Goal: Task Accomplishment & Management: Manage account settings

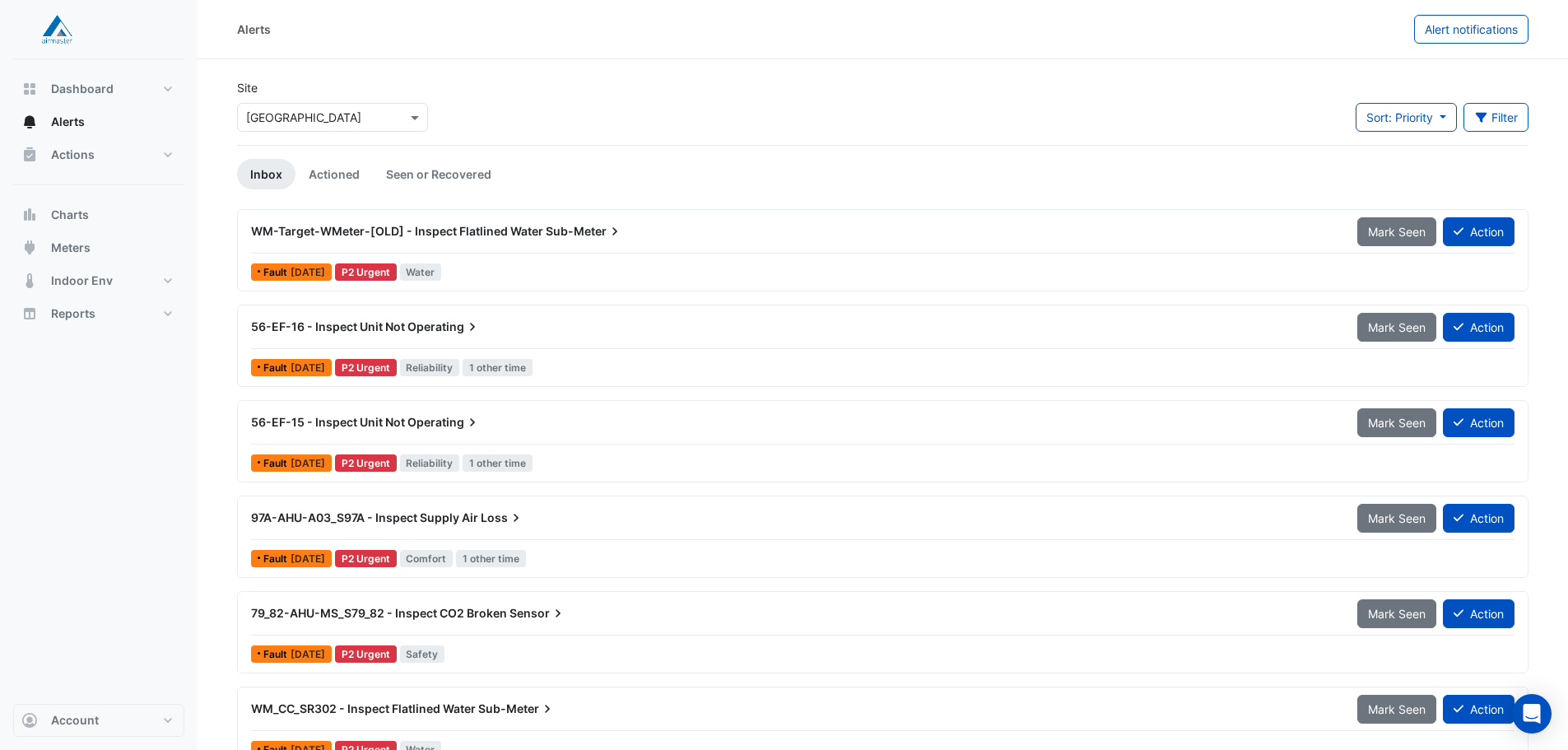
click at [462, 327] on span "Operating" at bounding box center [443, 326] width 73 height 16
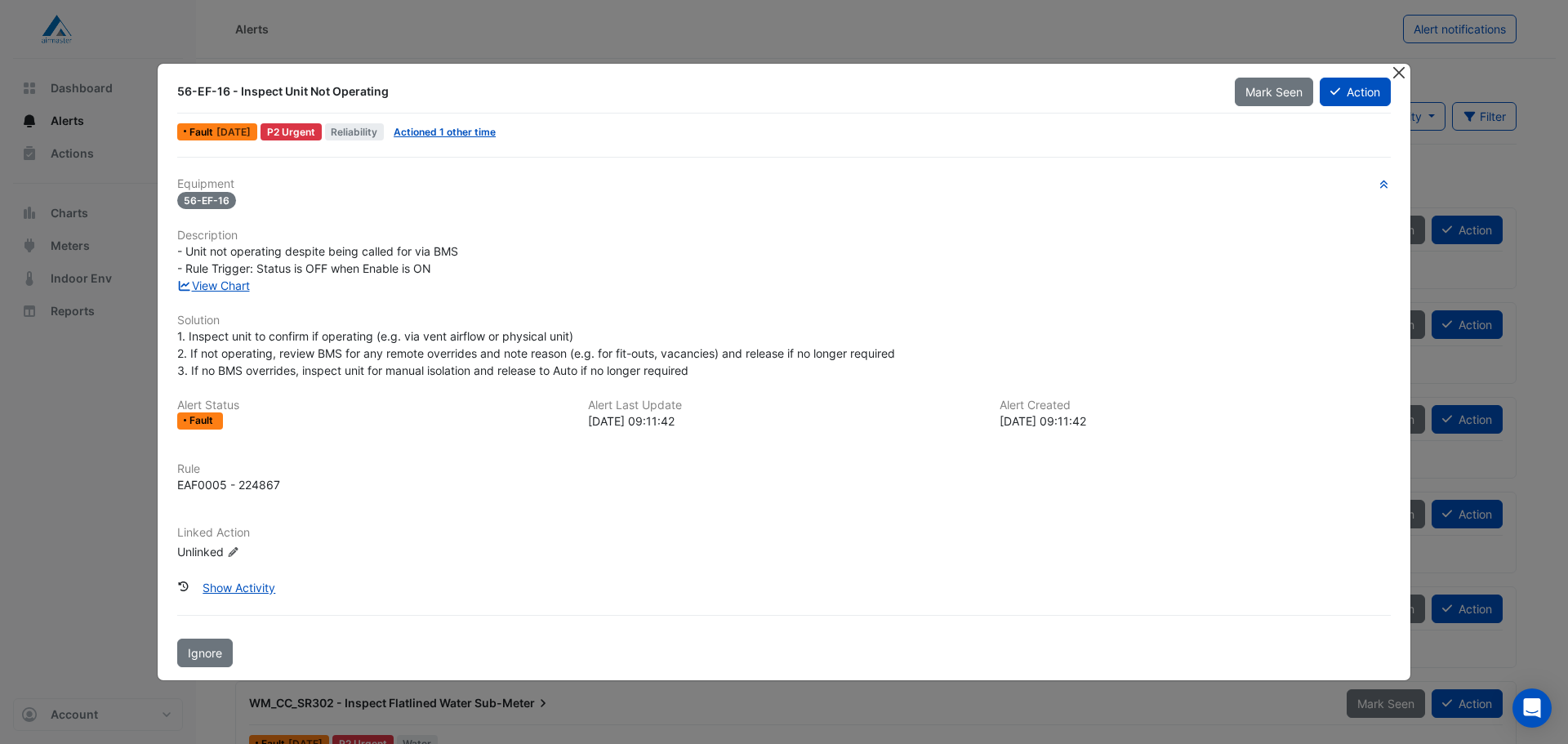
click at [1396, 76] on button "Close" at bounding box center [1399, 72] width 17 height 17
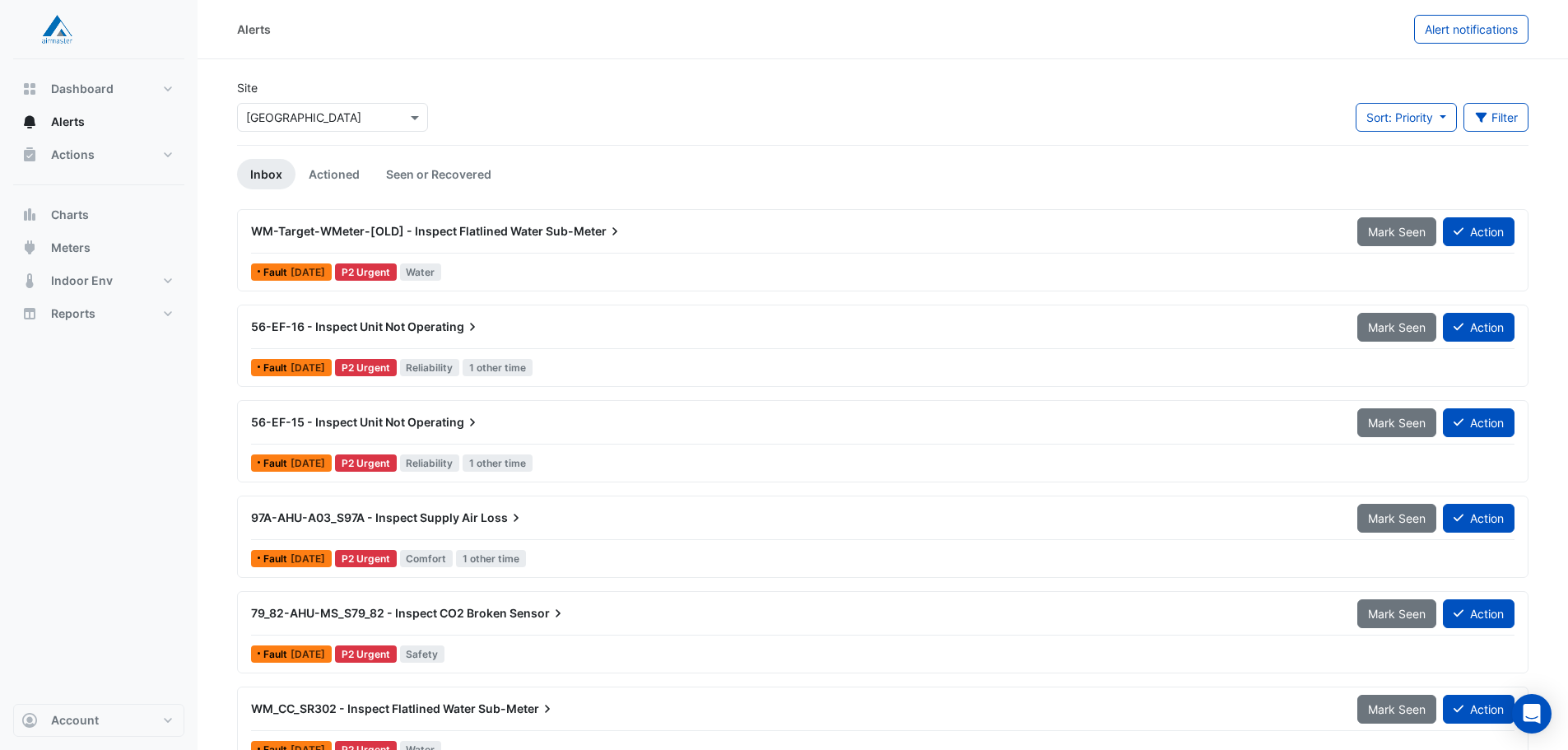
click at [445, 328] on span "Operating" at bounding box center [443, 326] width 73 height 16
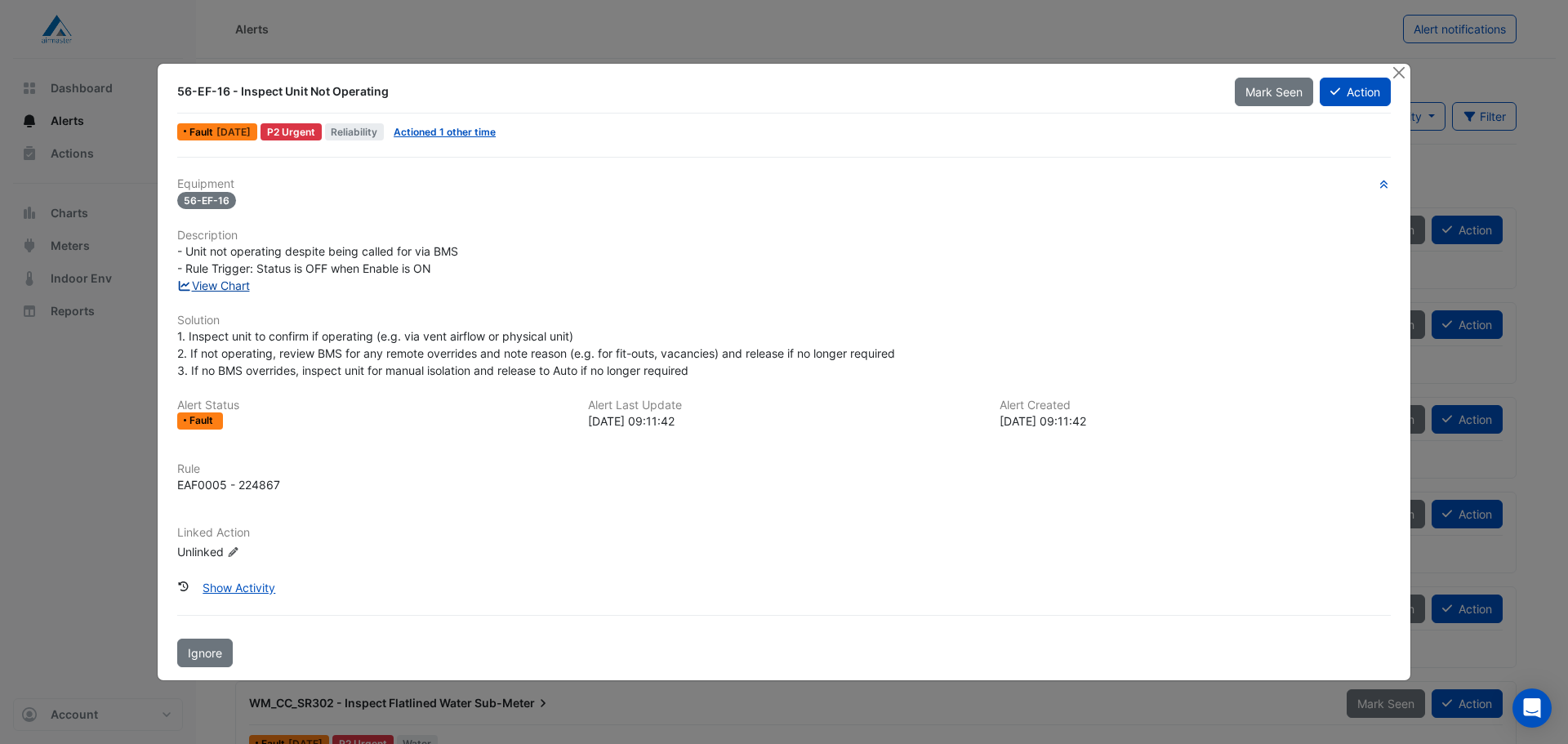
click at [237, 288] on link "View Chart" at bounding box center [213, 285] width 72 height 14
click at [1403, 77] on button "Close" at bounding box center [1399, 72] width 17 height 17
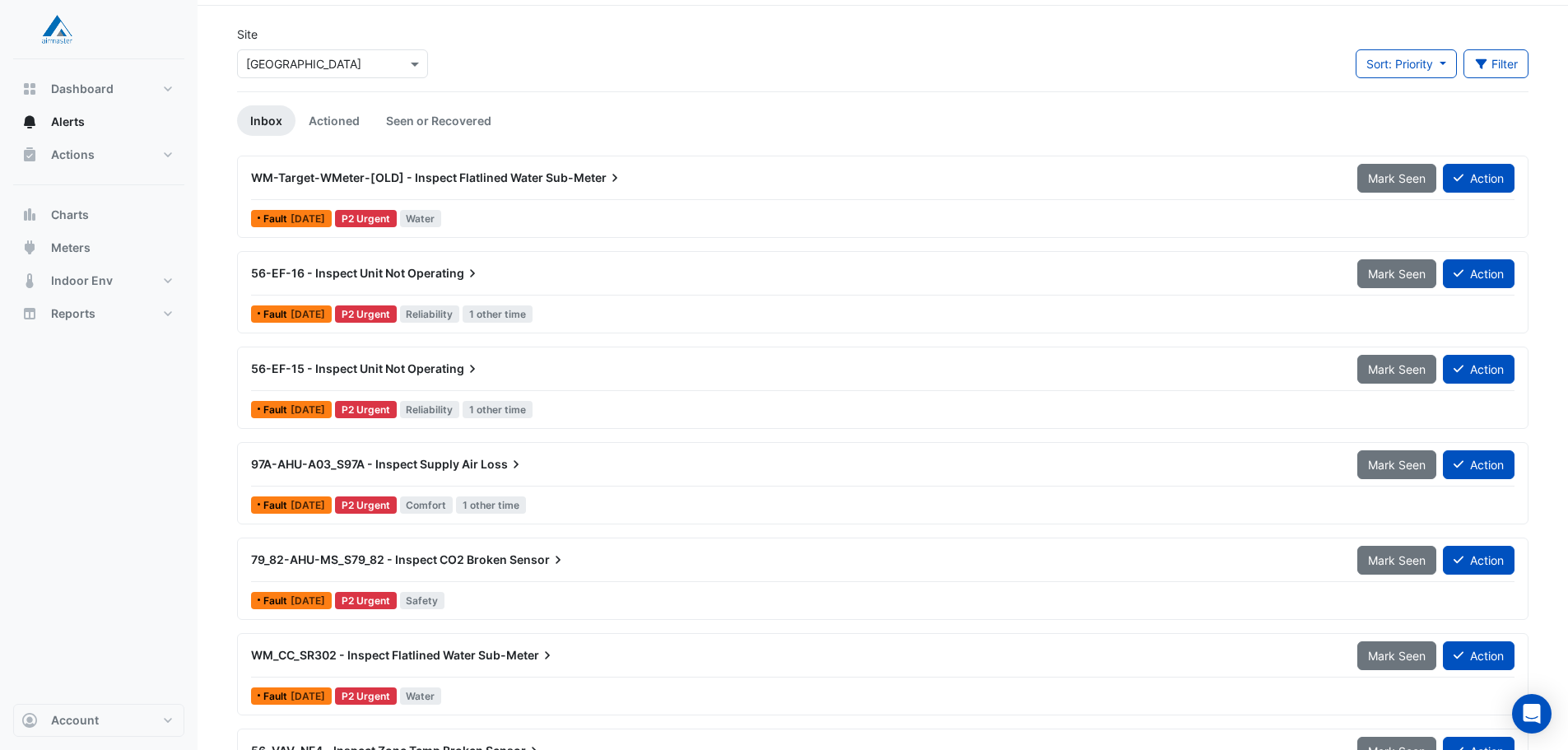
scroll to position [82, 0]
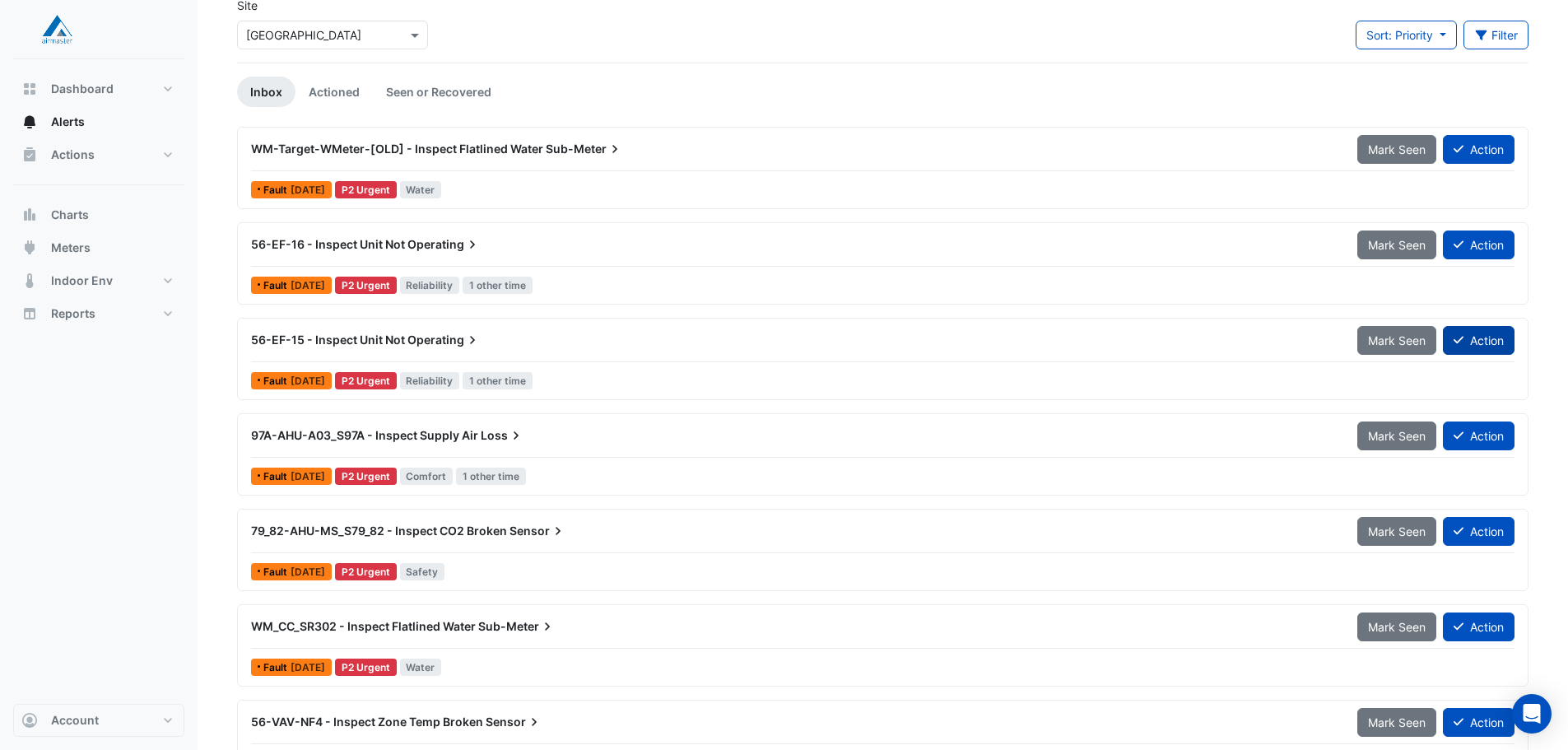
click at [1497, 341] on button "Action" at bounding box center [1479, 340] width 72 height 28
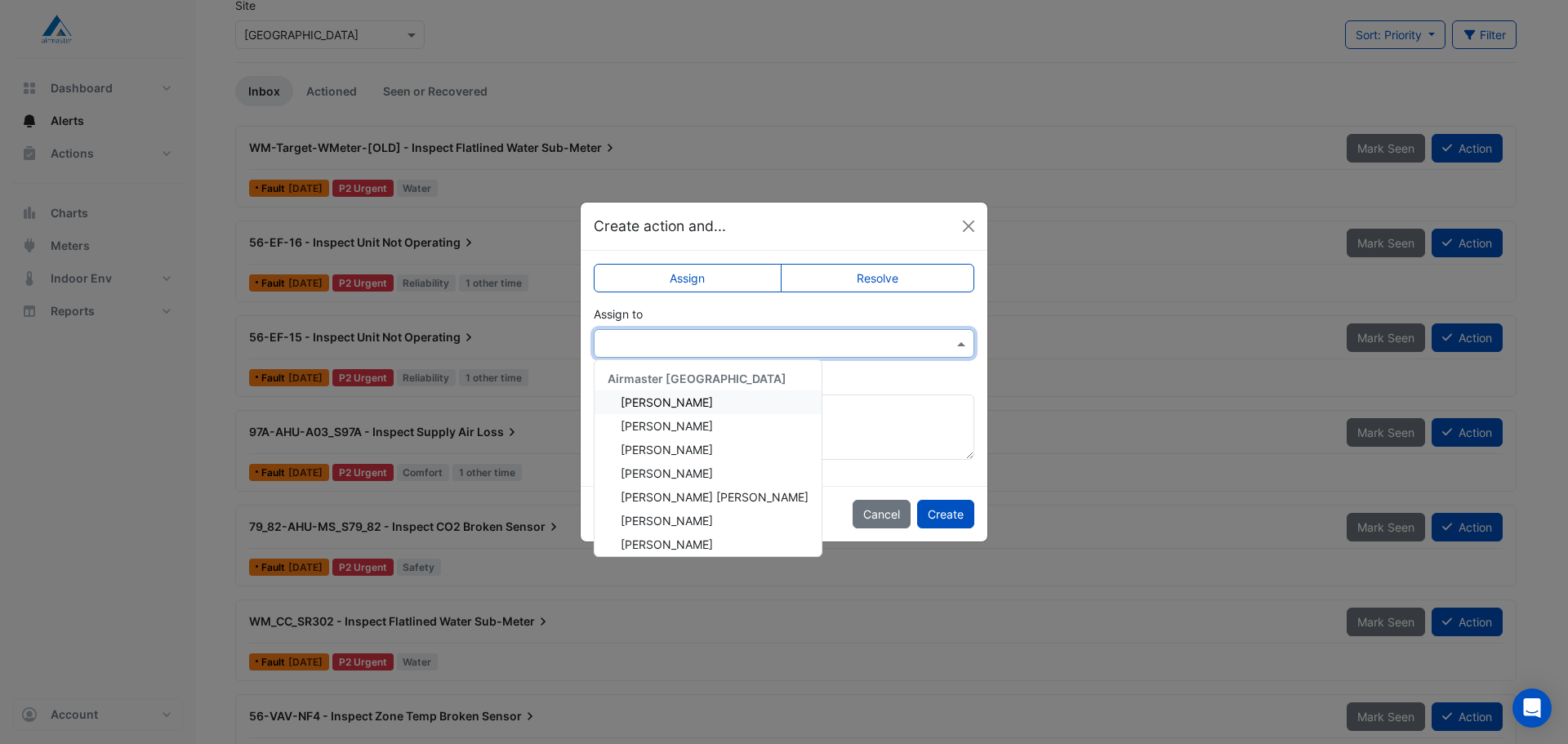
click at [753, 335] on input "text" at bounding box center [768, 344] width 330 height 17
click at [702, 478] on div "John Vaughan" at bounding box center [708, 473] width 227 height 23
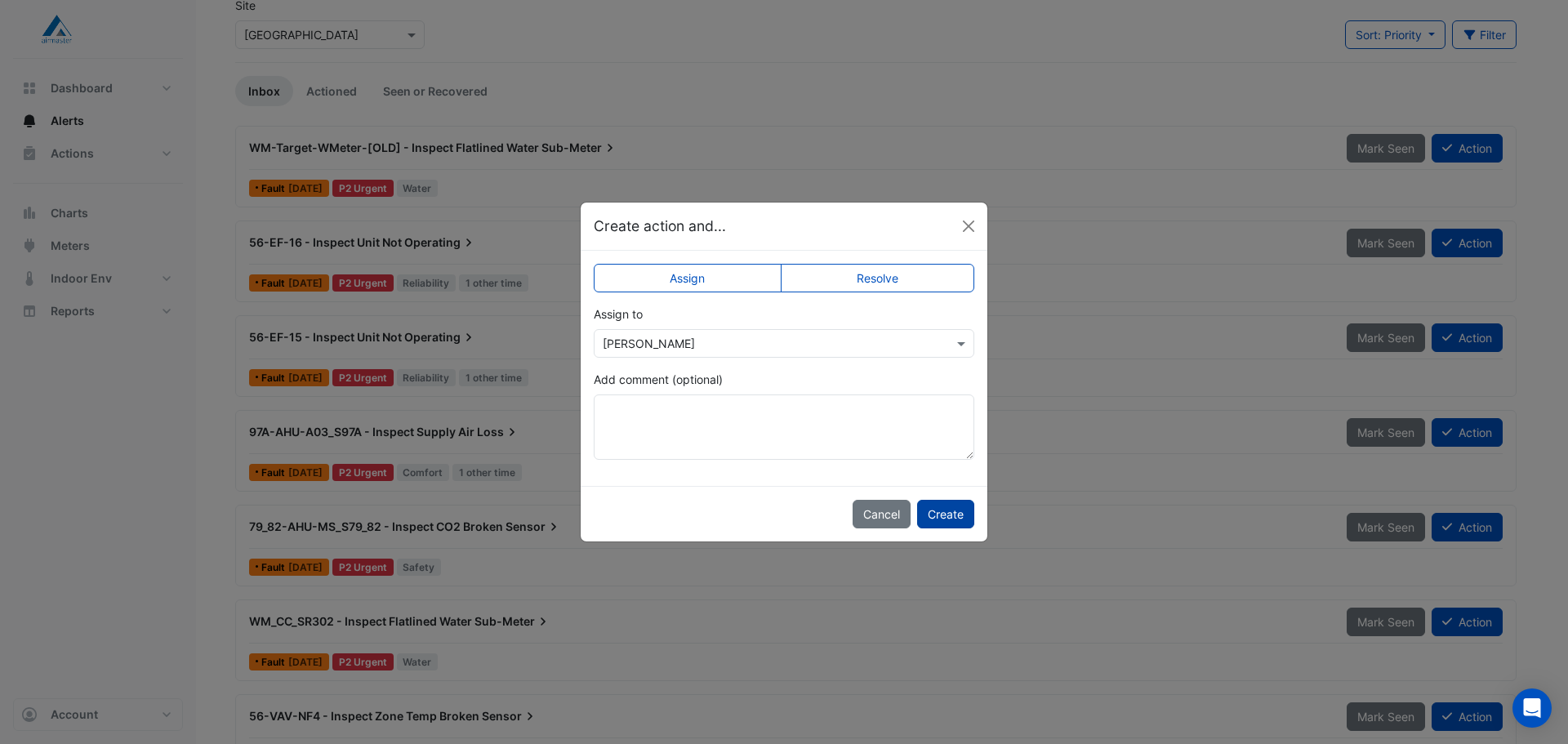
click at [941, 511] on button "Create" at bounding box center [945, 514] width 57 height 28
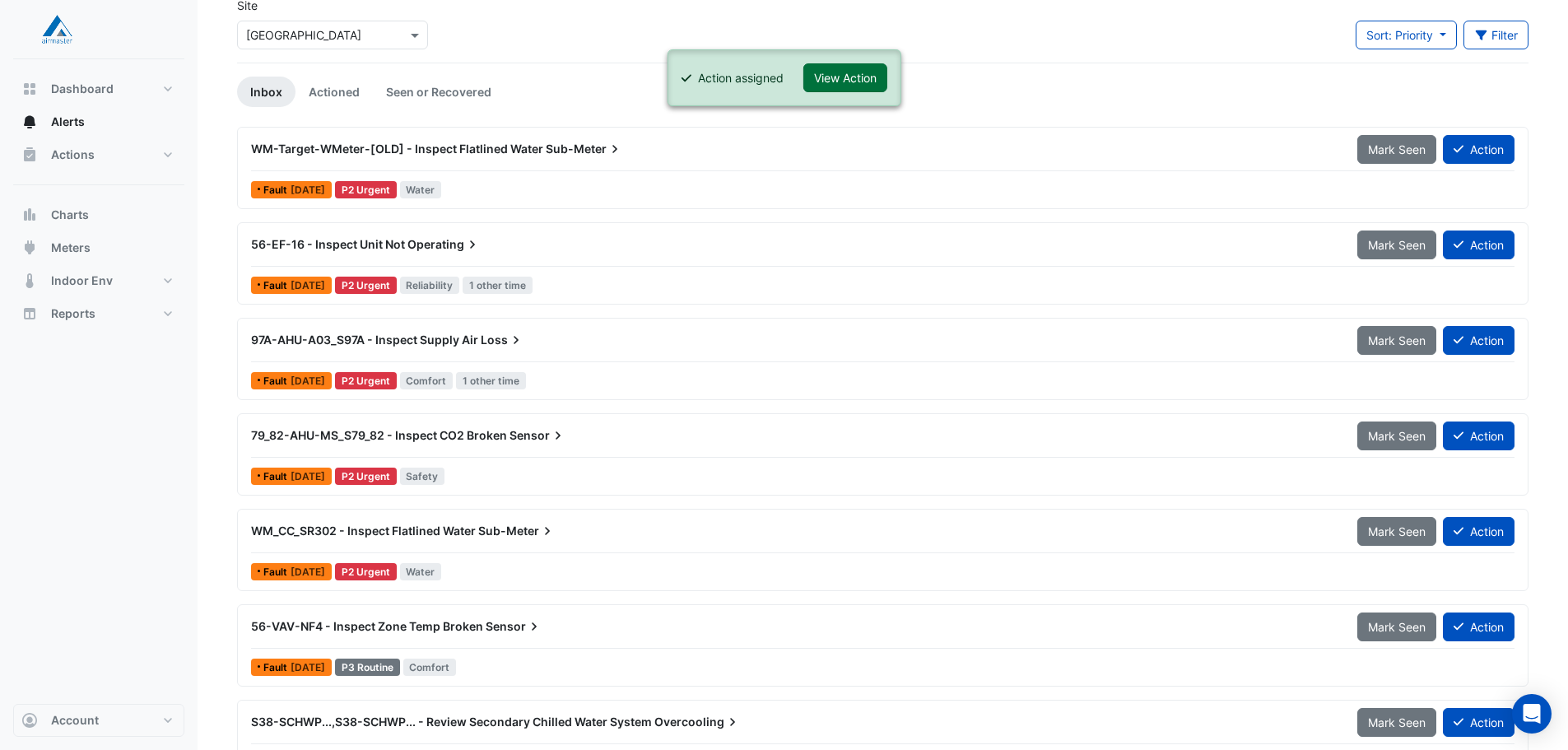
click at [857, 71] on button "View Action" at bounding box center [845, 78] width 84 height 28
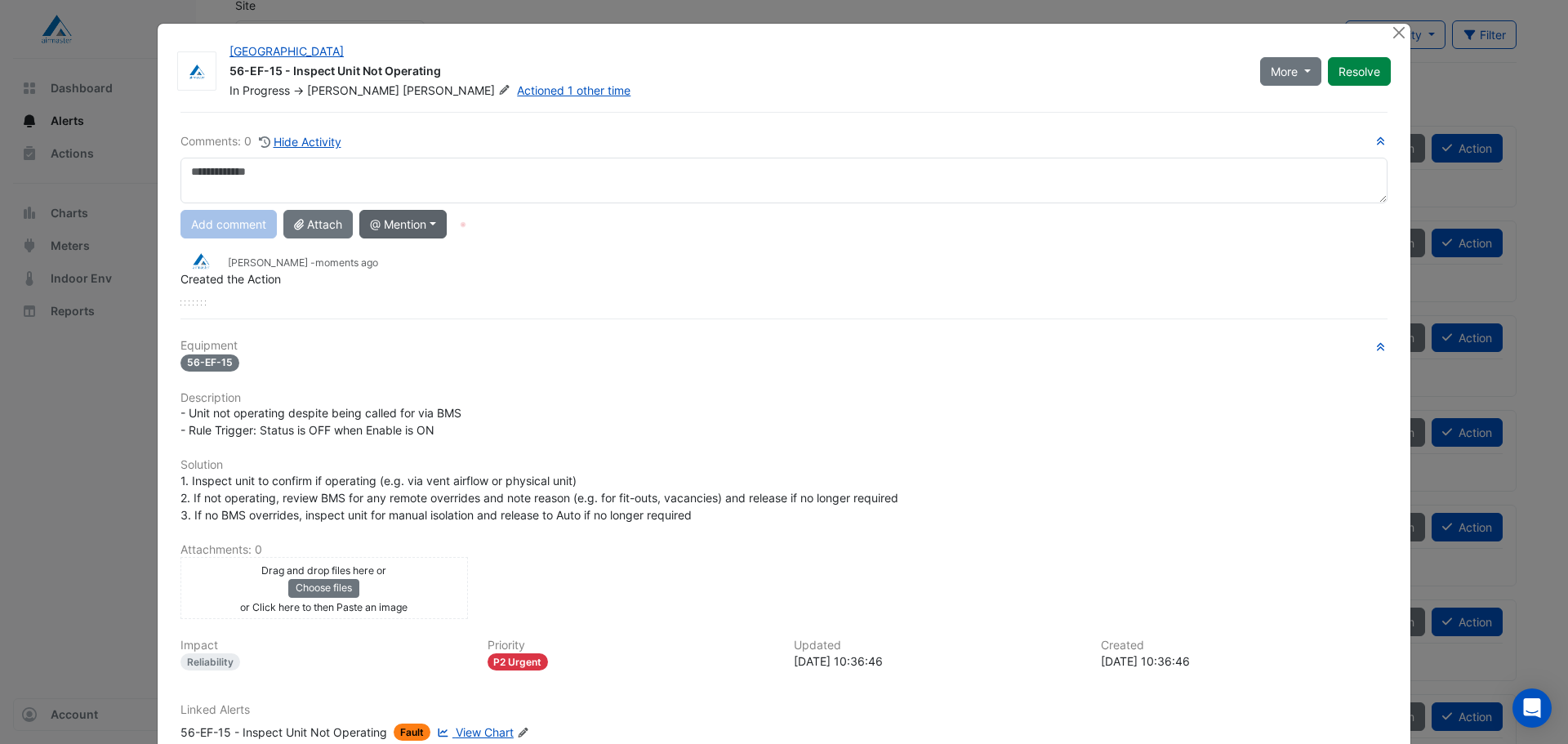
click at [411, 220] on button "@ Mention" at bounding box center [403, 224] width 87 height 28
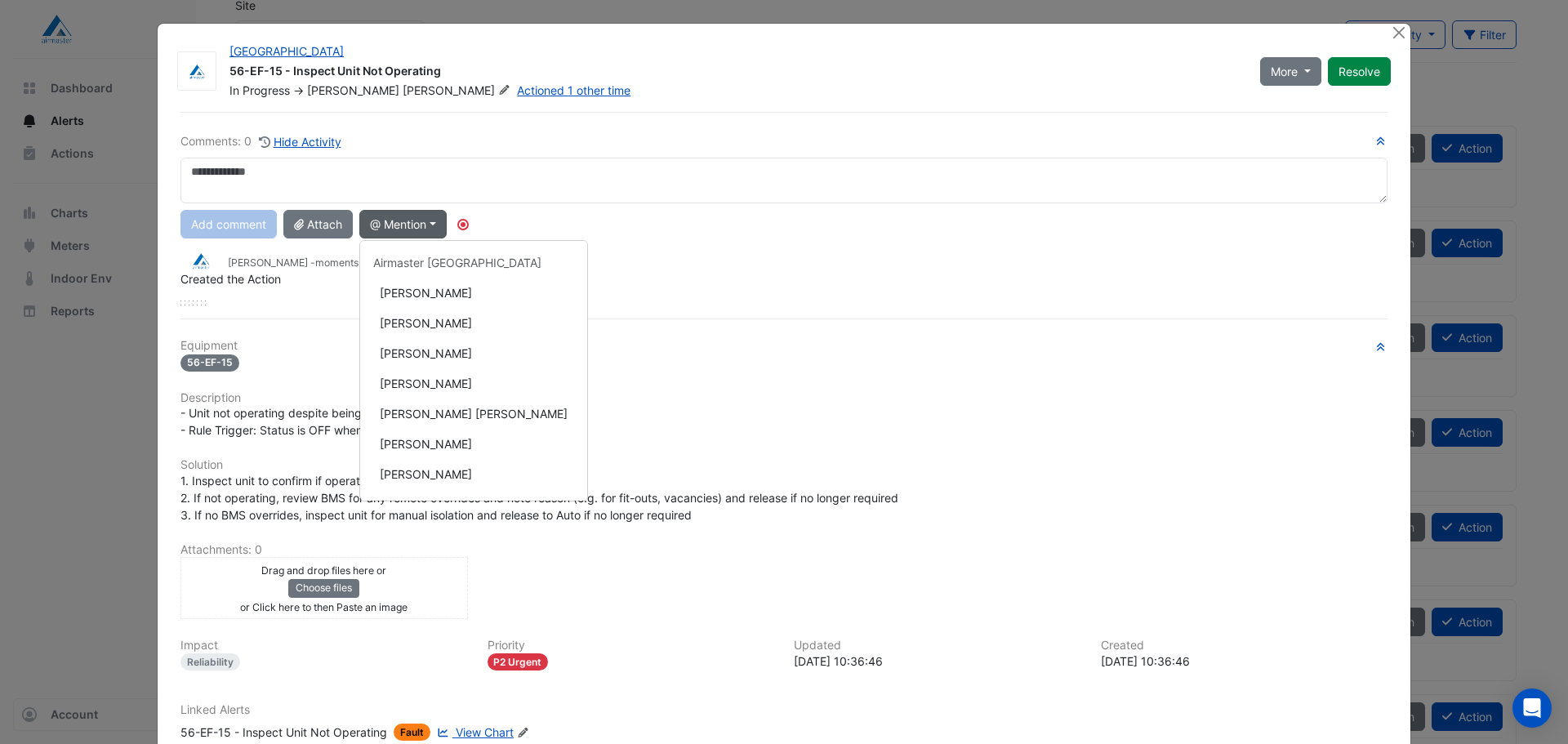
click at [416, 221] on button "@ Mention" at bounding box center [403, 224] width 87 height 28
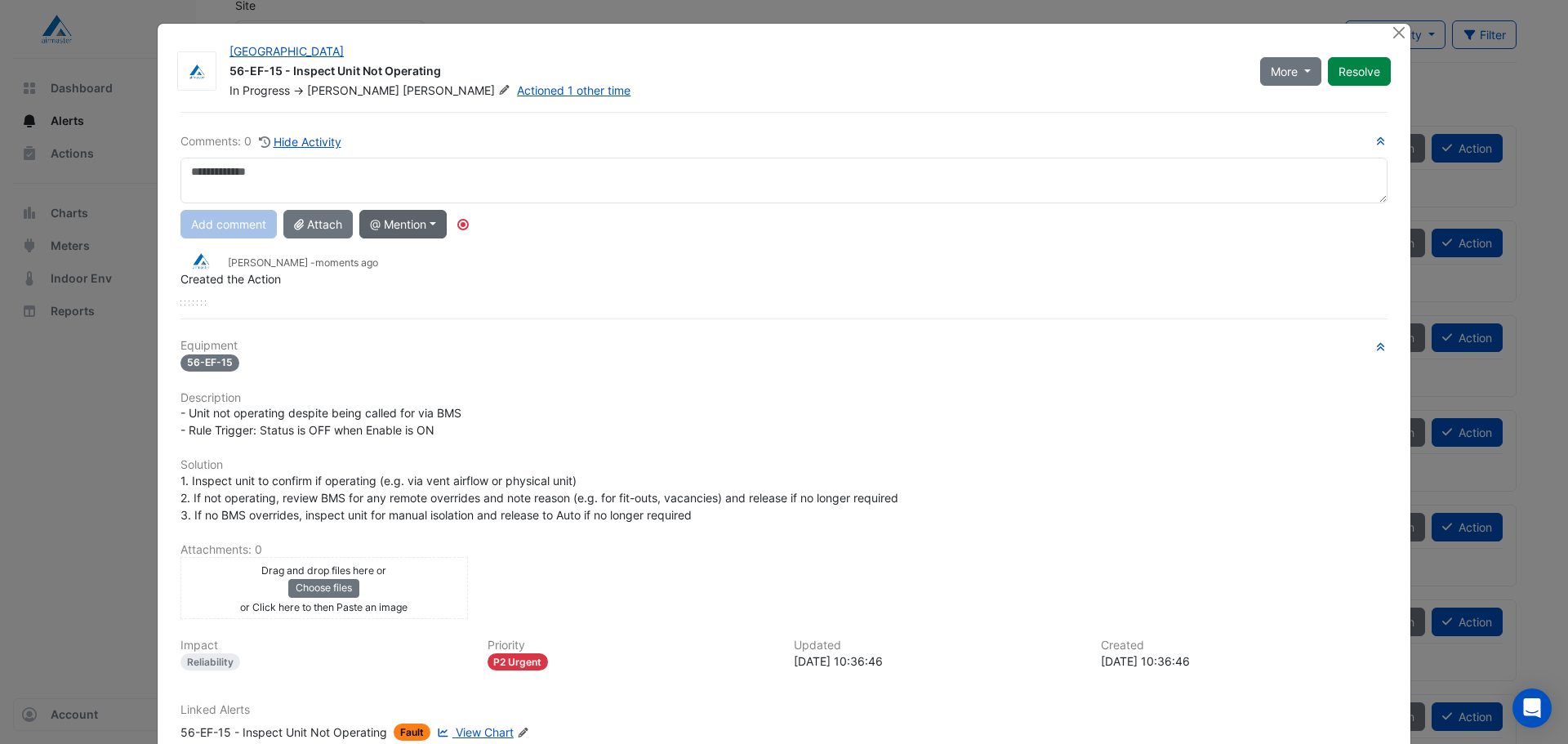
click at [436, 223] on button "@ Mention" at bounding box center [403, 224] width 87 height 28
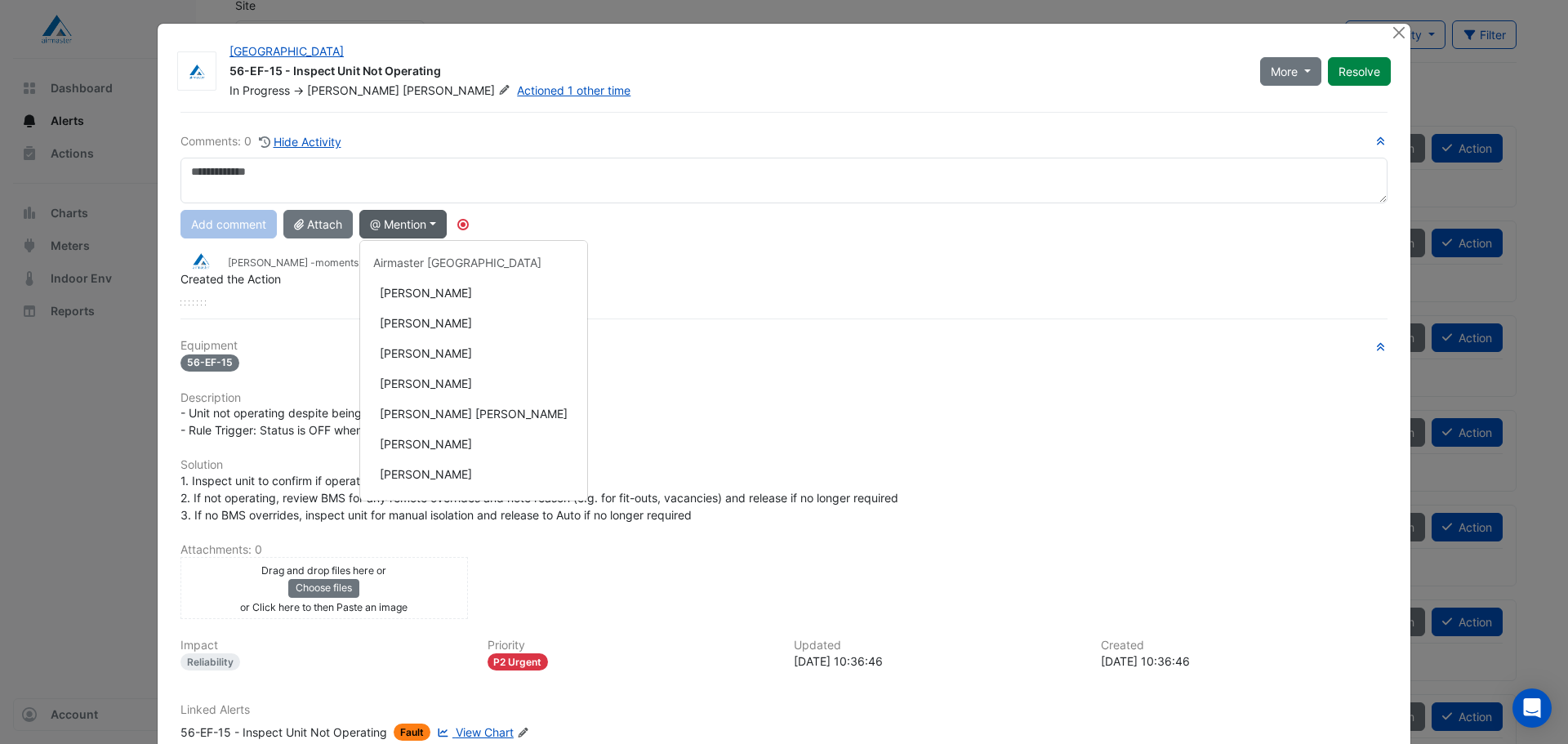
click at [436, 223] on button "@ Mention" at bounding box center [403, 224] width 87 height 28
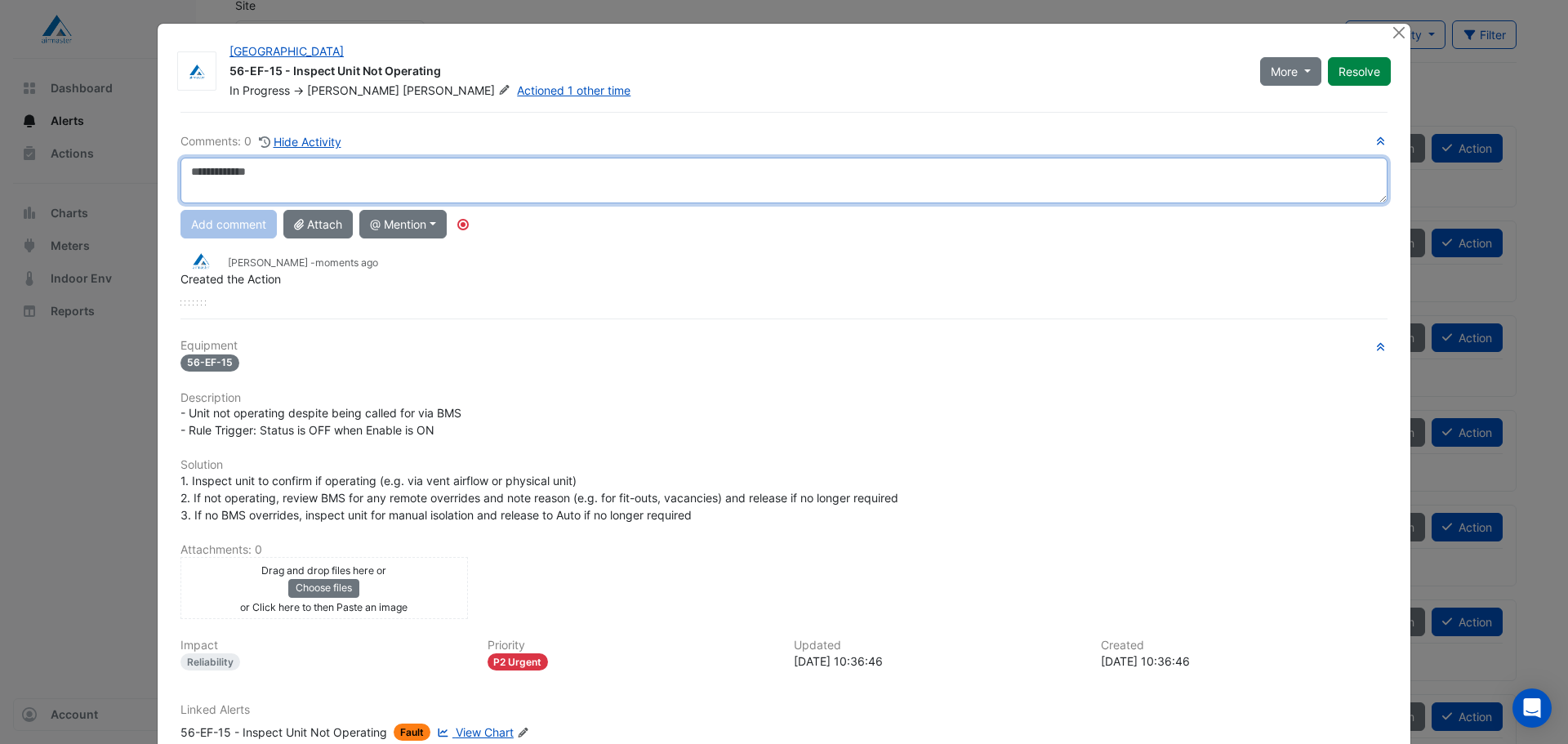
click at [247, 175] on textarea at bounding box center [784, 180] width 1207 height 46
drag, startPoint x: 453, startPoint y: 174, endPoint x: 183, endPoint y: 186, distance: 270.3
click at [183, 186] on textarea "**********" at bounding box center [784, 180] width 1207 height 46
type textarea "**********"
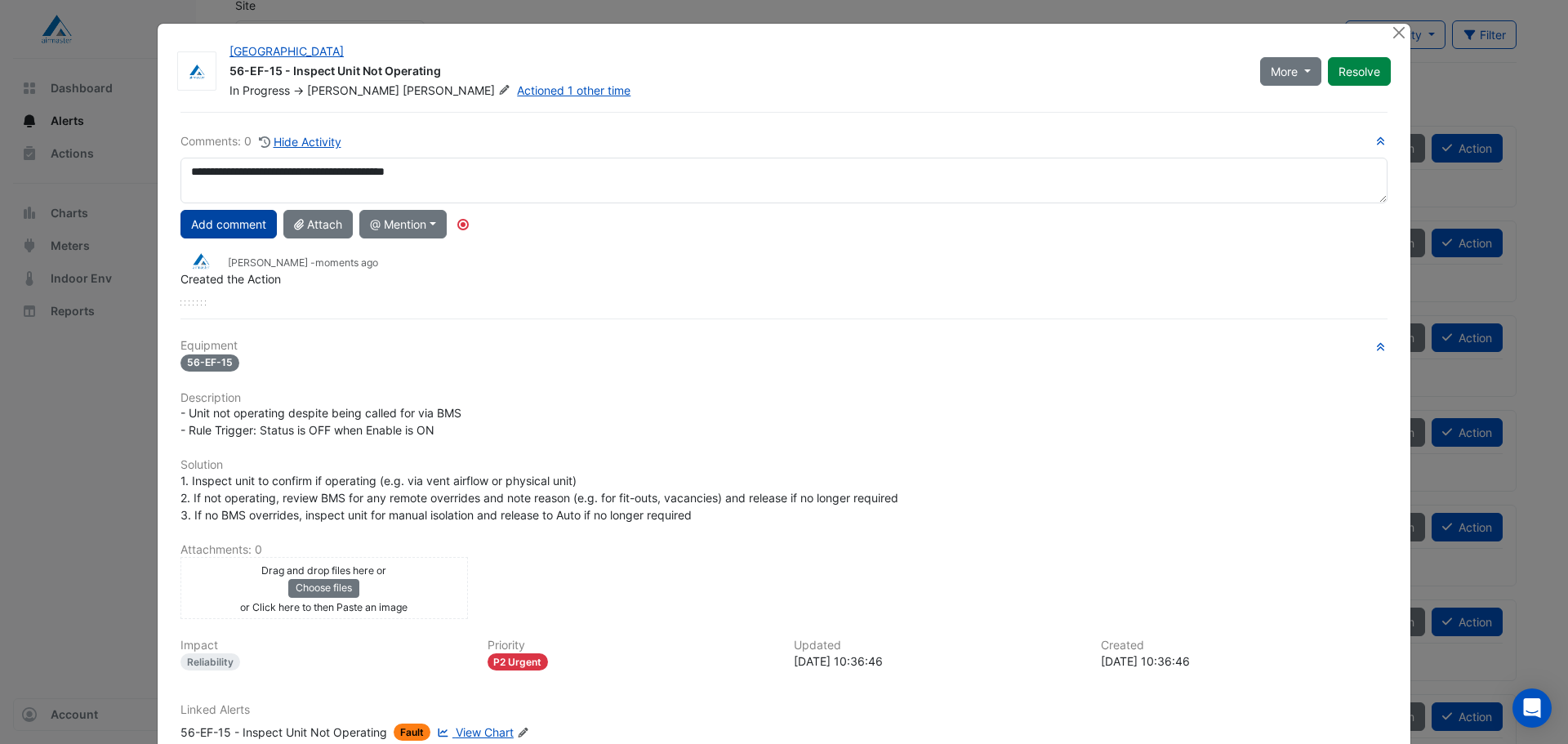
click at [226, 230] on button "Add comment" at bounding box center [228, 224] width 97 height 28
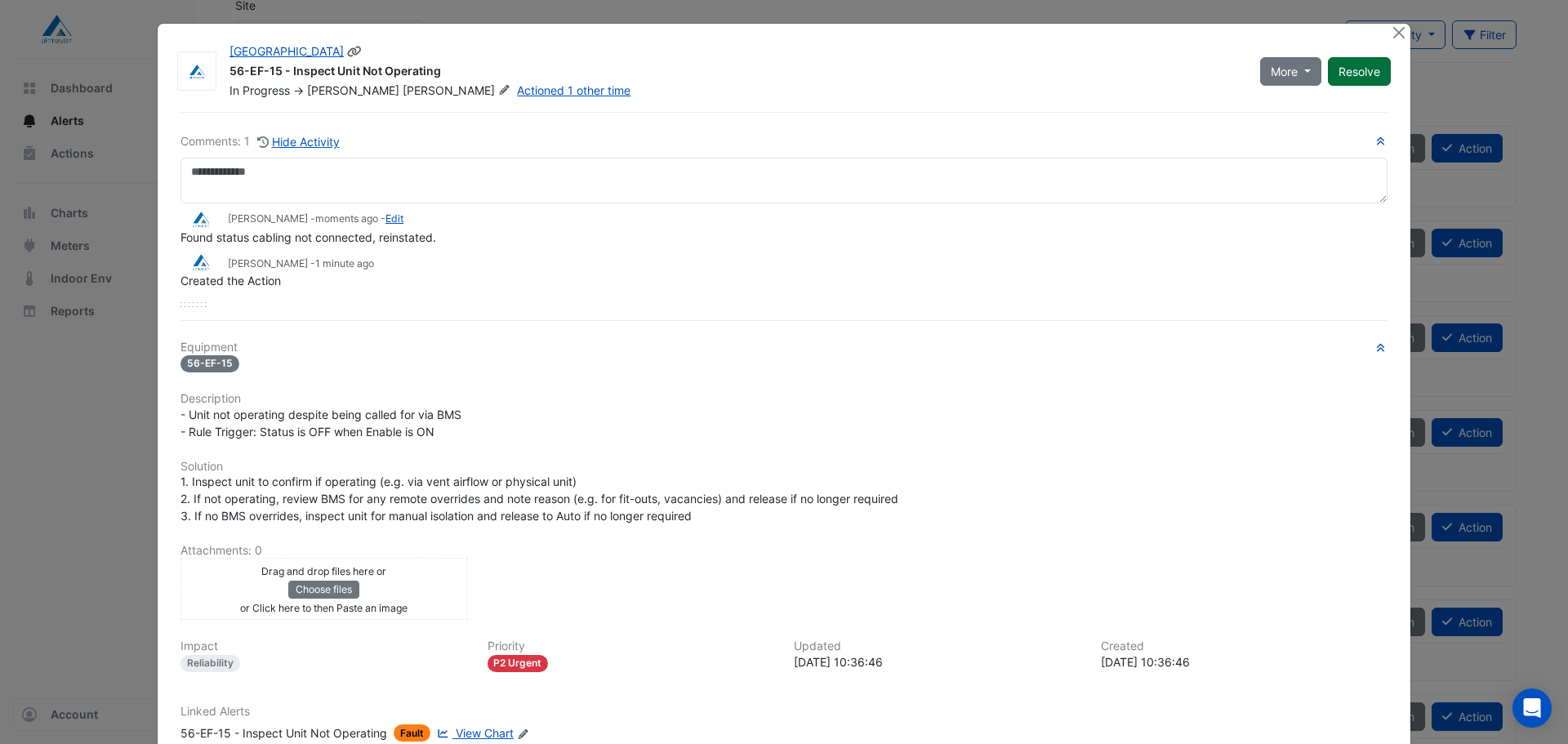
click at [1371, 66] on button "Resolve" at bounding box center [1359, 71] width 63 height 28
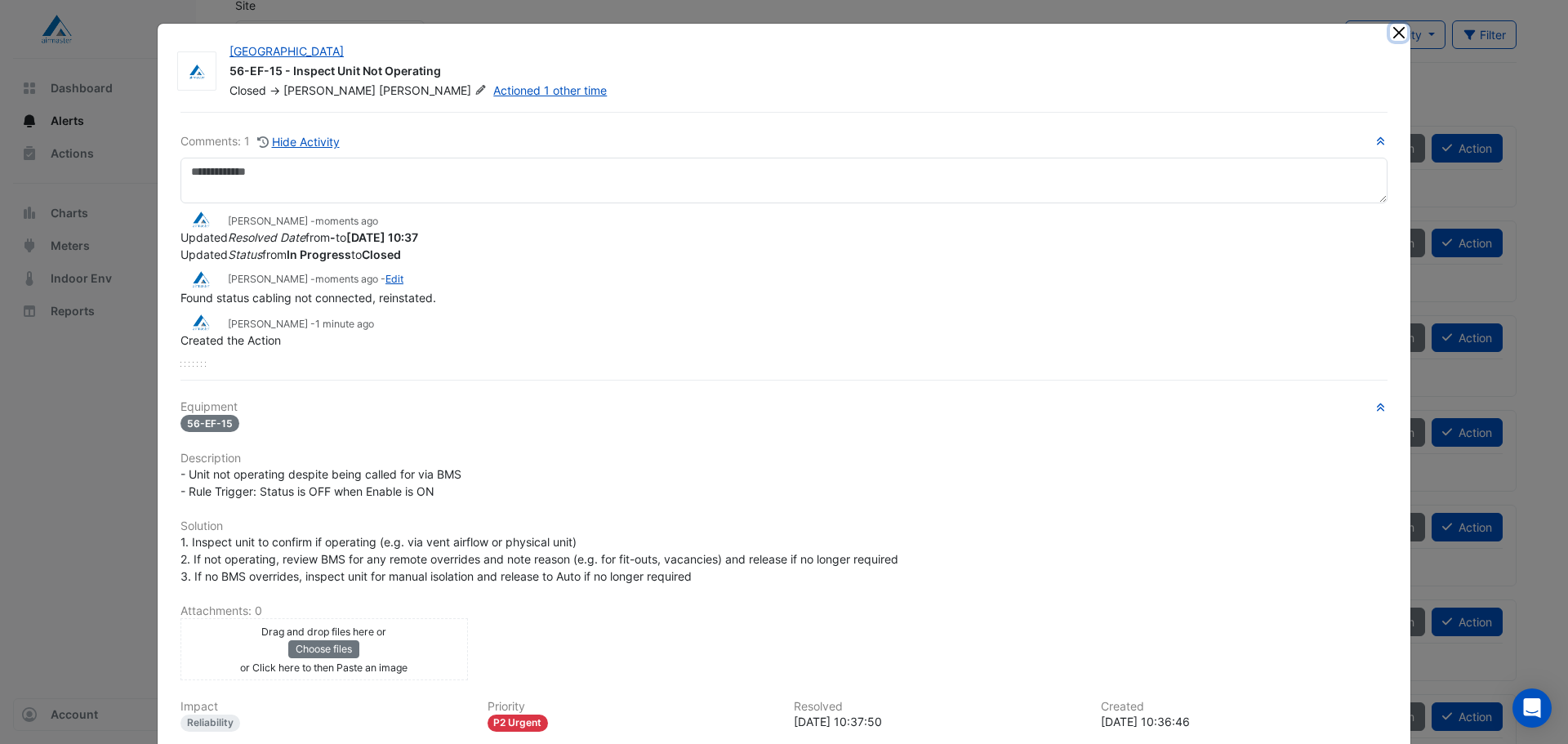
click at [1394, 33] on button "Close" at bounding box center [1399, 32] width 17 height 17
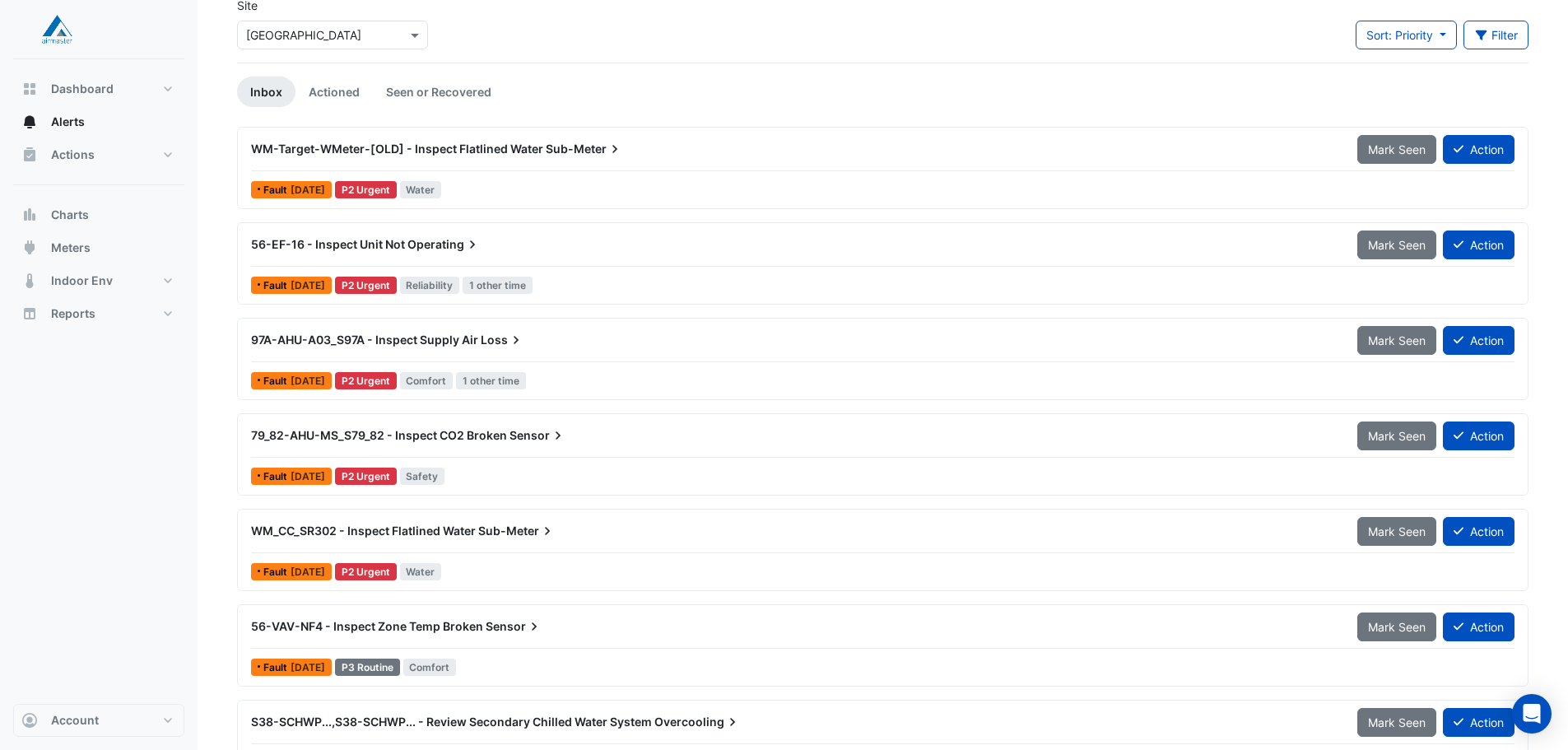
click at [403, 255] on div "56-EF-16 - Inspect Unit Not Operating" at bounding box center [794, 244] width 1106 height 29
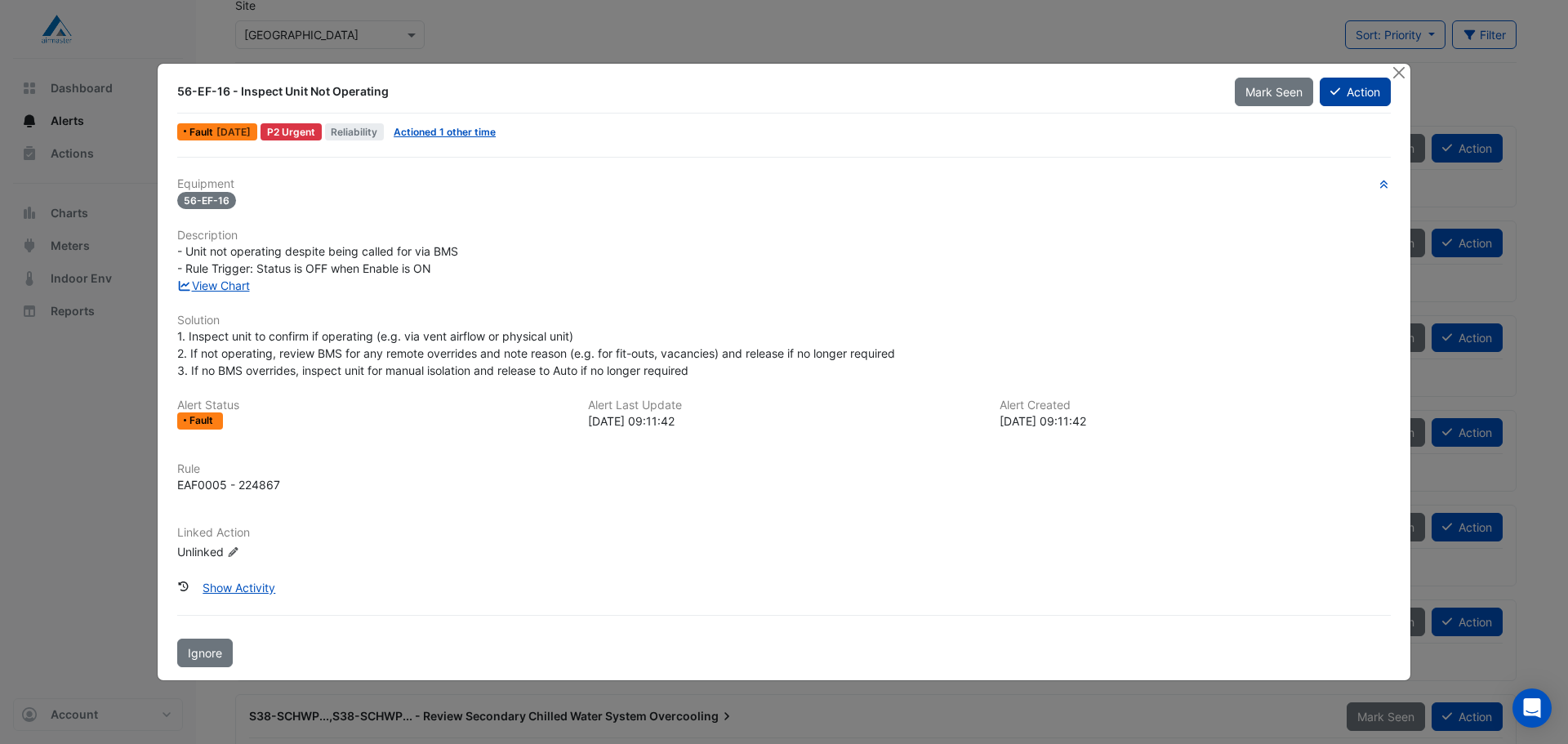
click at [1351, 90] on button "Action" at bounding box center [1356, 92] width 71 height 28
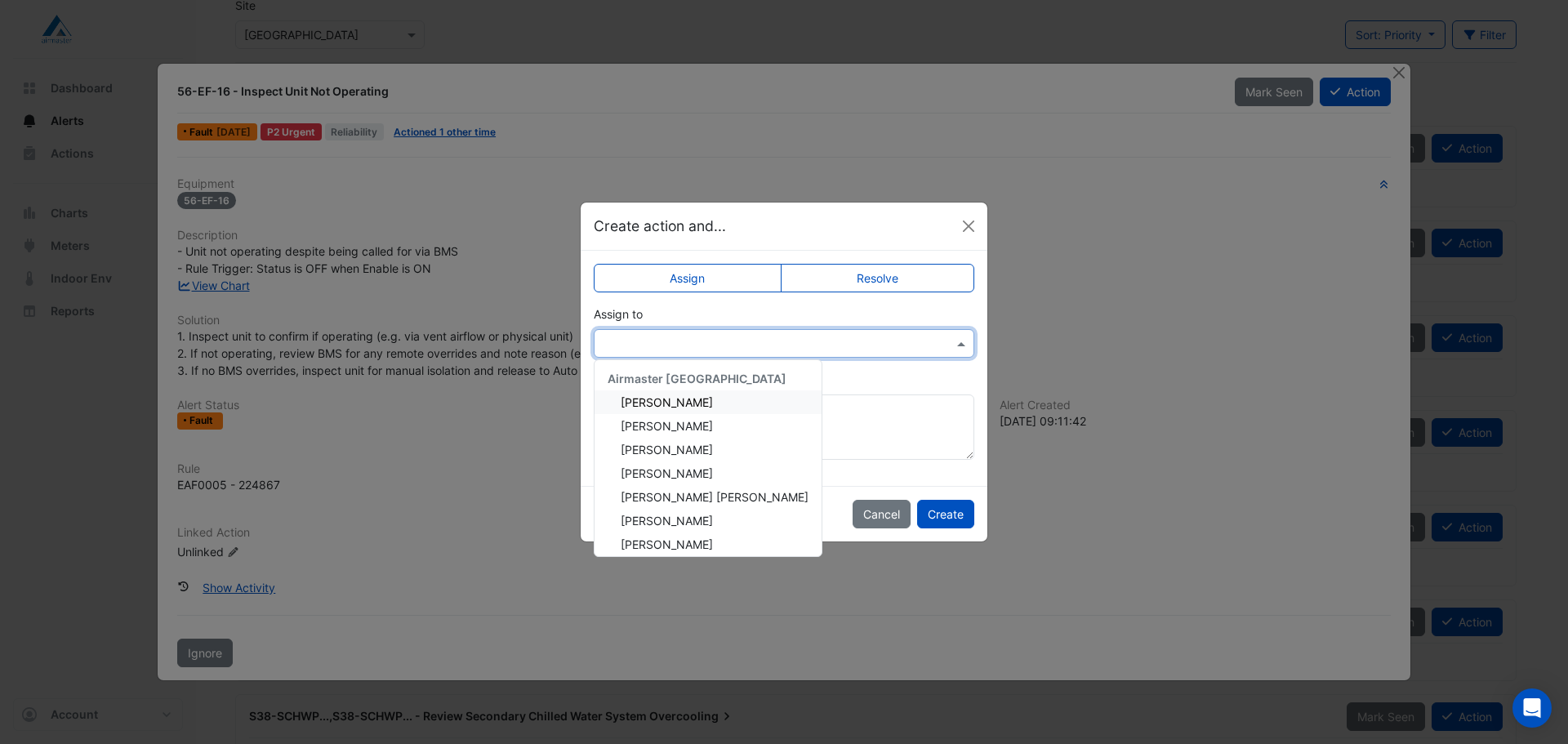
click at [732, 349] on input "text" at bounding box center [768, 344] width 330 height 17
click at [684, 477] on span "John Vaughan" at bounding box center [667, 473] width 92 height 14
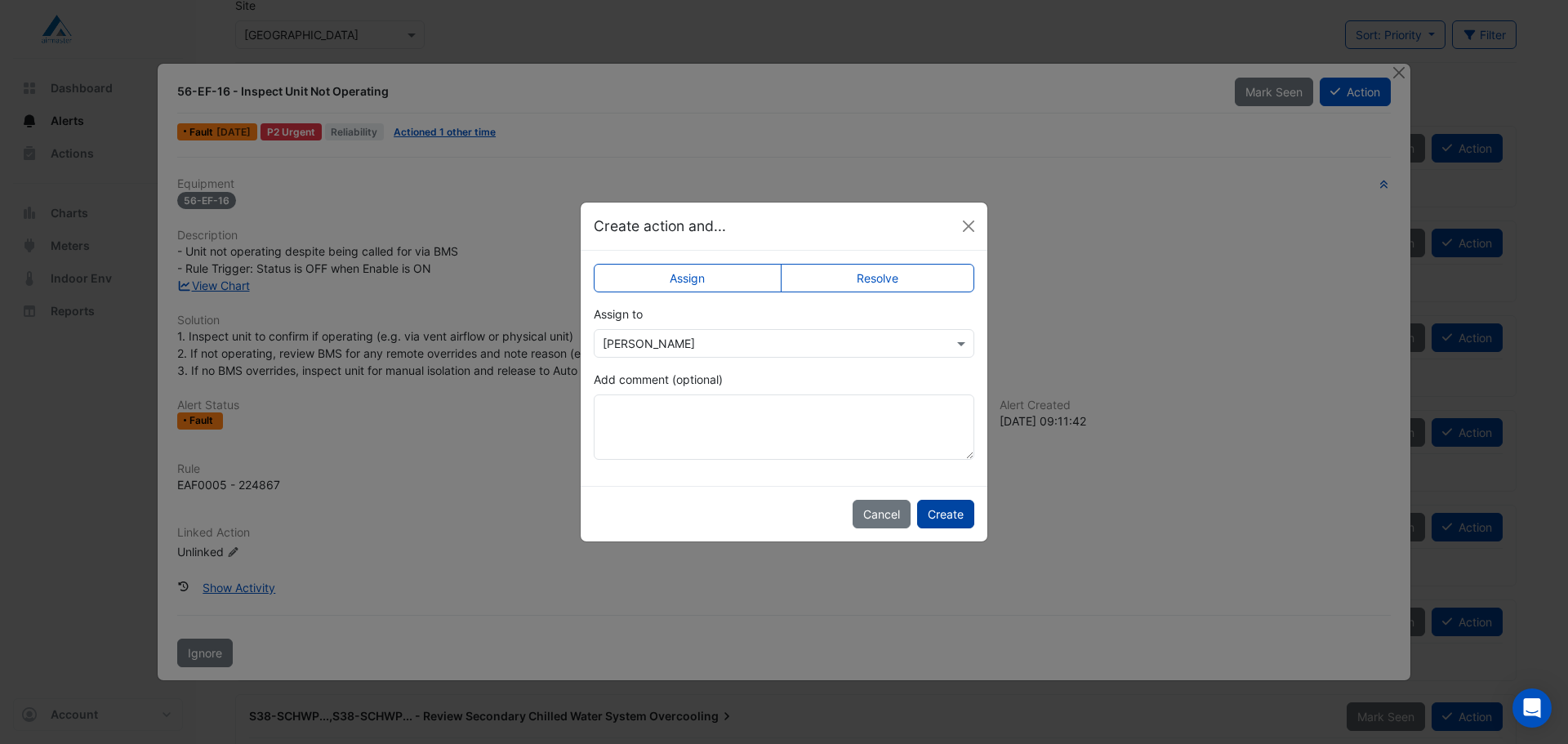
click at [941, 522] on button "Create" at bounding box center [945, 514] width 57 height 28
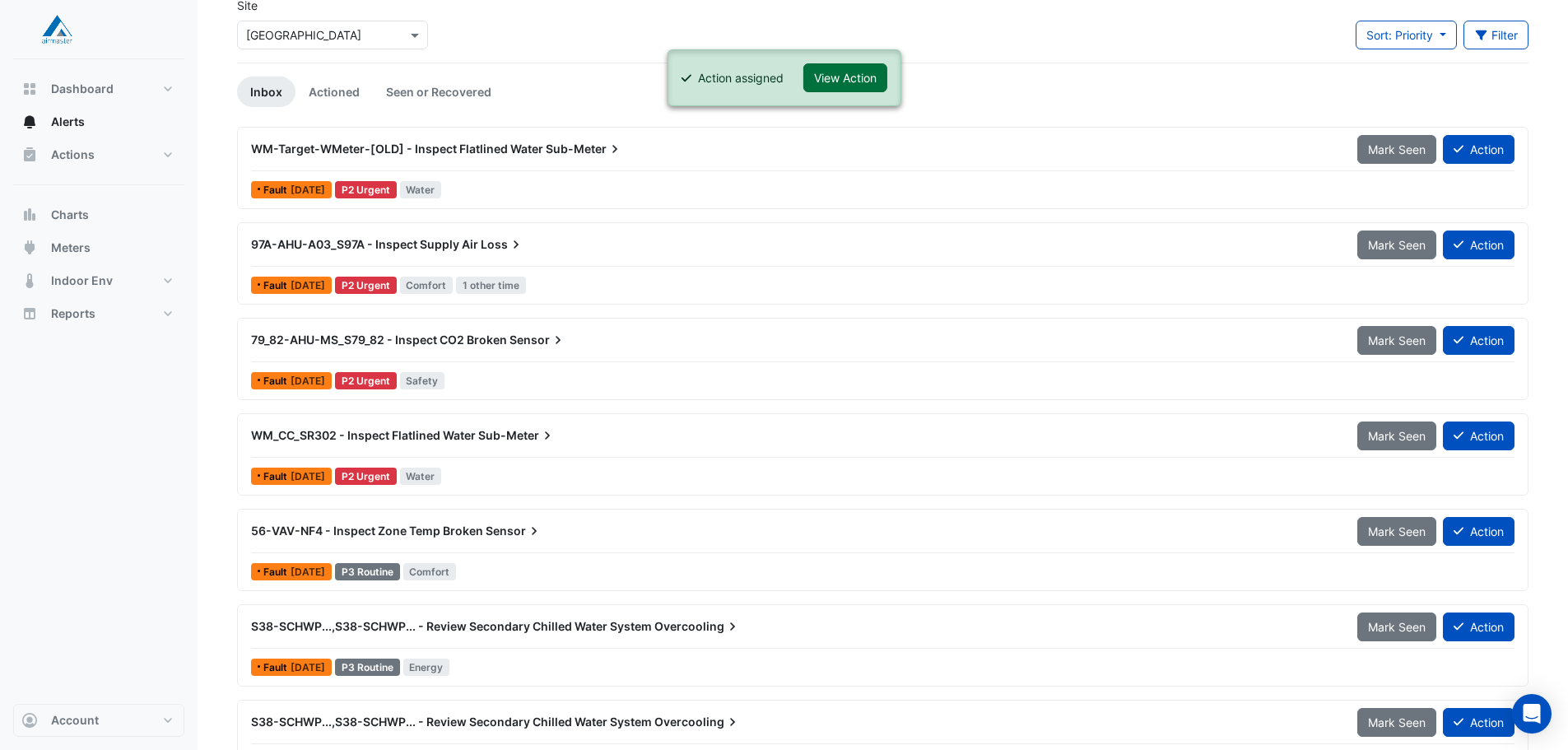
click at [860, 77] on button "View Action" at bounding box center [845, 78] width 84 height 28
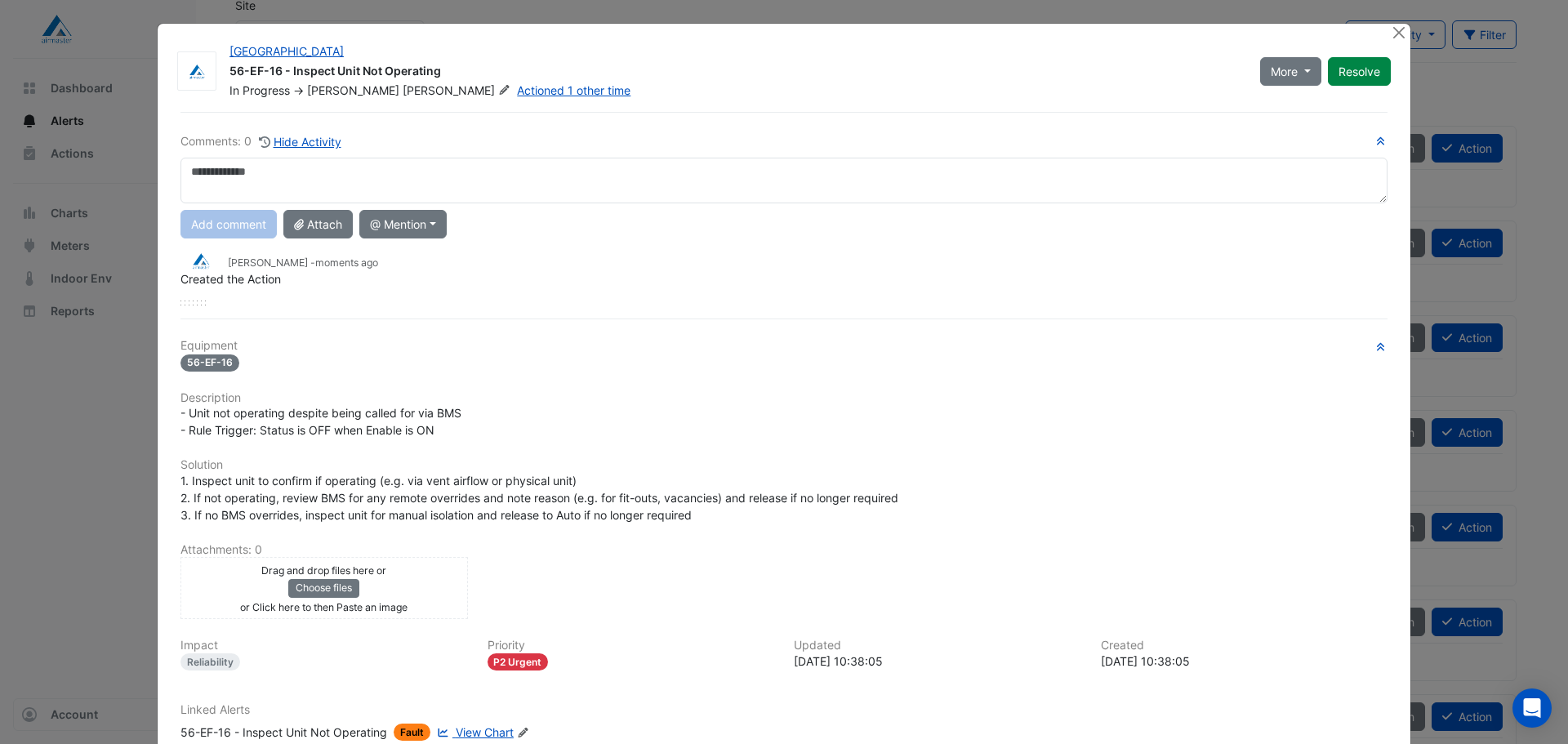
click at [396, 178] on textarea at bounding box center [784, 180] width 1207 height 46
type textarea "**********"
click at [232, 224] on button "Add comment" at bounding box center [228, 224] width 97 height 28
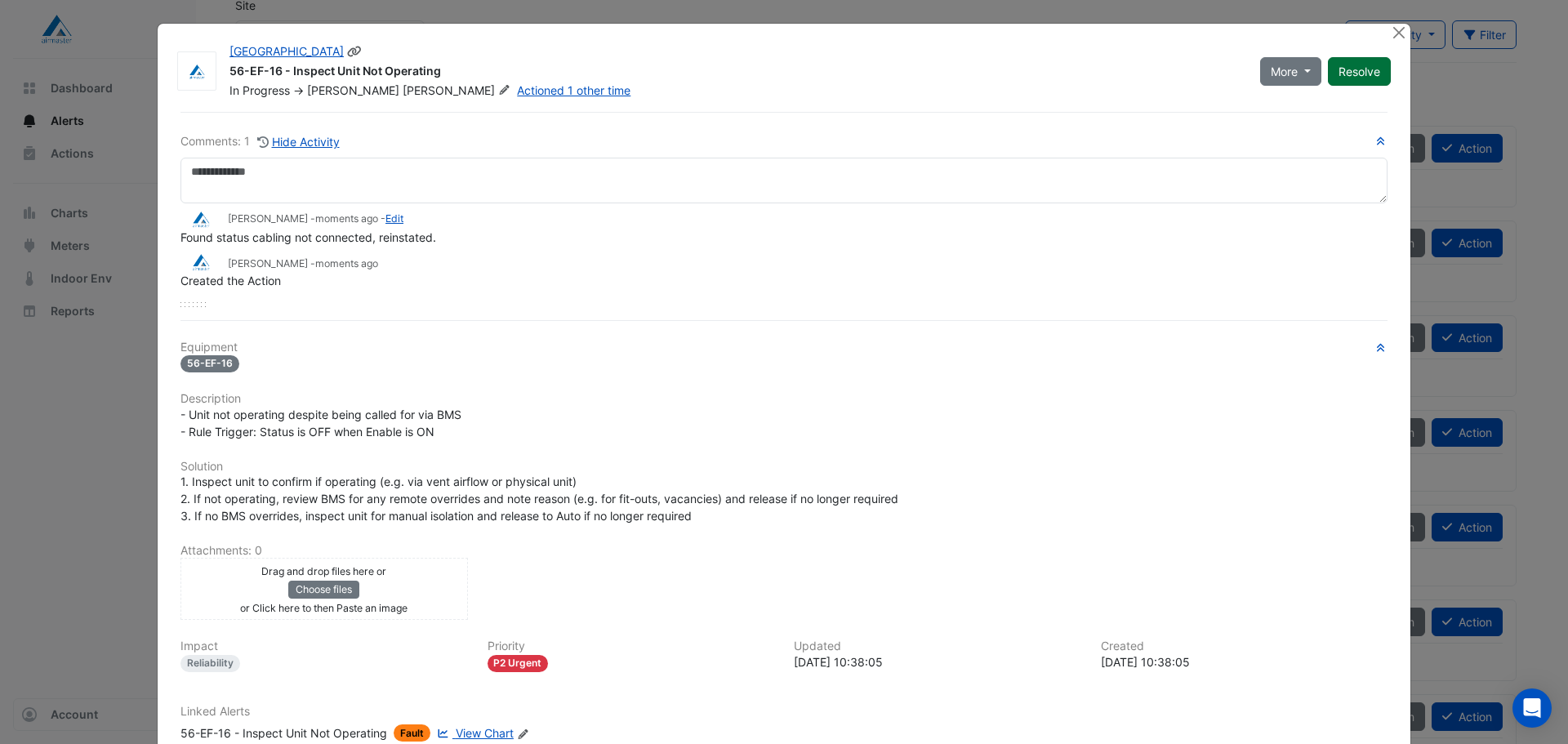
click at [1352, 78] on button "Resolve" at bounding box center [1359, 71] width 63 height 28
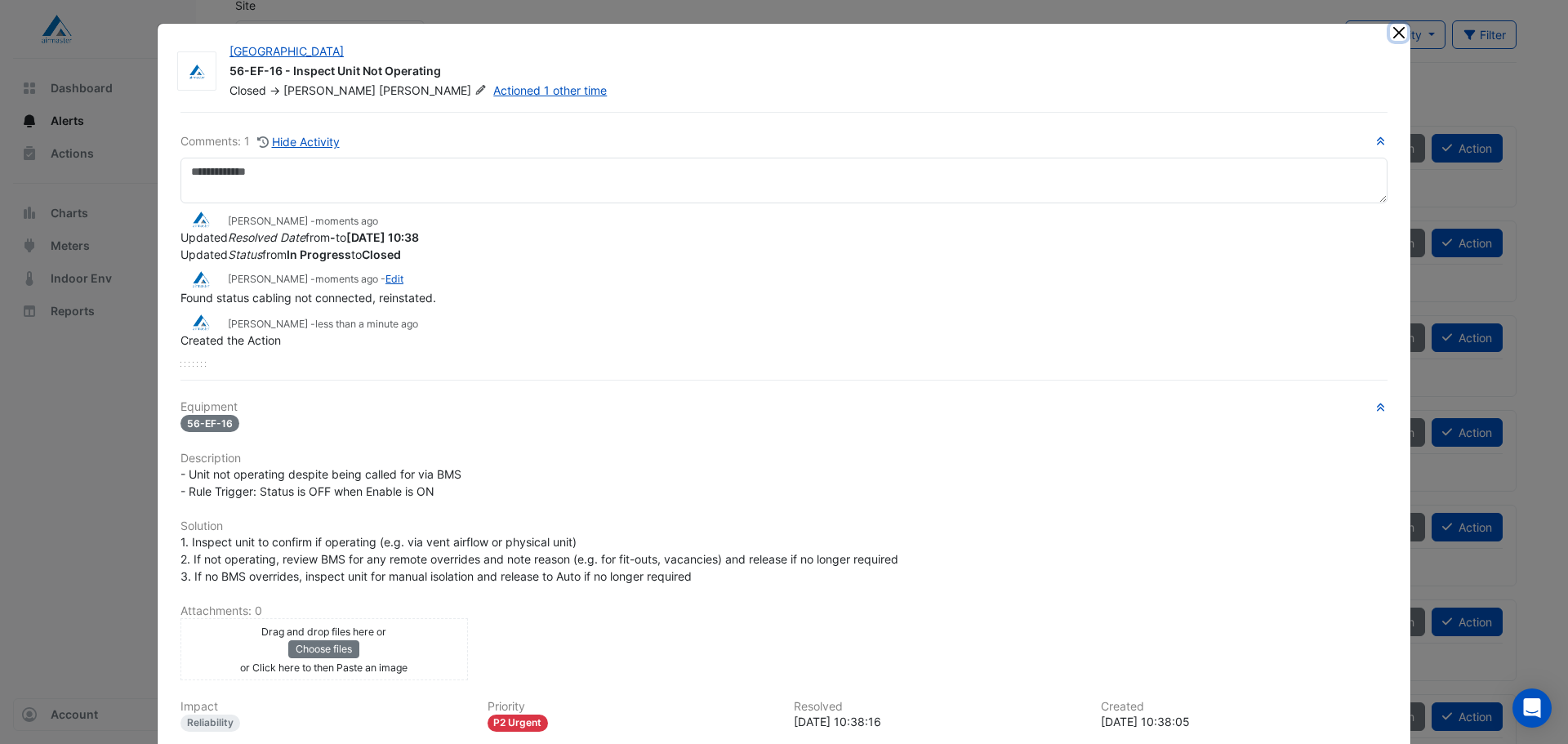
click at [1394, 31] on button "Close" at bounding box center [1399, 32] width 17 height 17
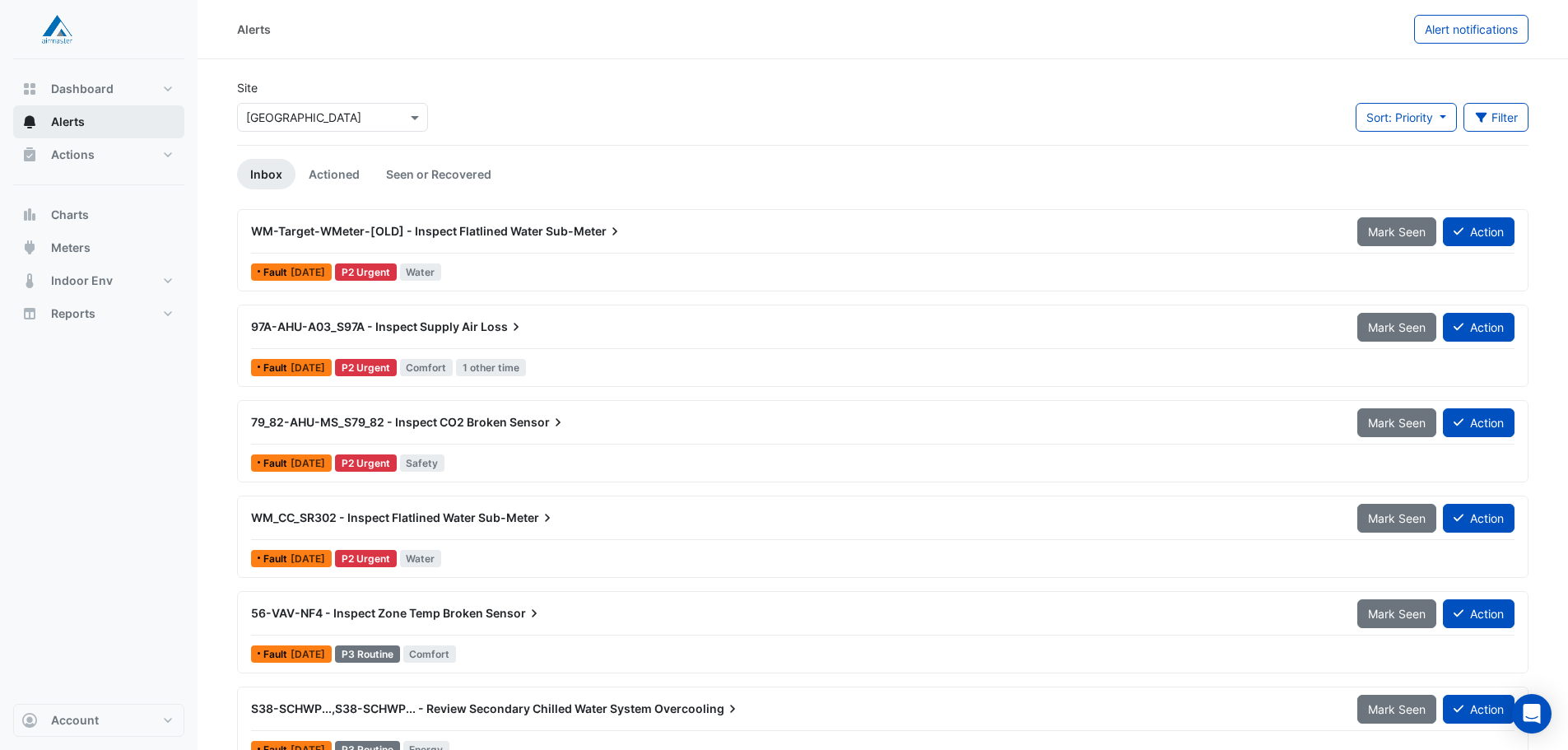
click at [70, 127] on span "Alerts" at bounding box center [68, 121] width 34 height 16
click at [84, 152] on span "Actions" at bounding box center [73, 154] width 44 height 16
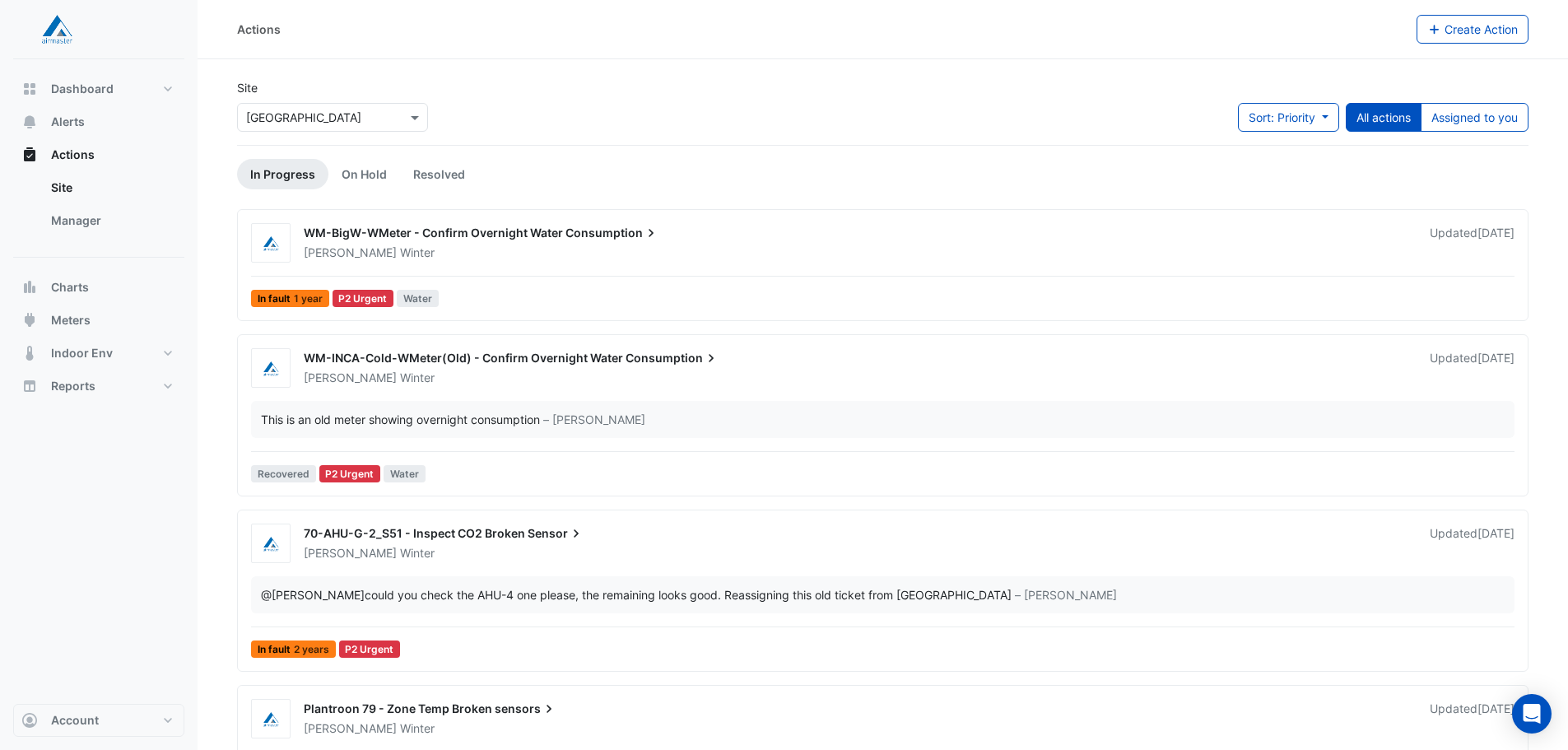
click at [290, 173] on link "In Progress" at bounding box center [282, 174] width 91 height 30
